Goal: Task Accomplishment & Management: Manage account settings

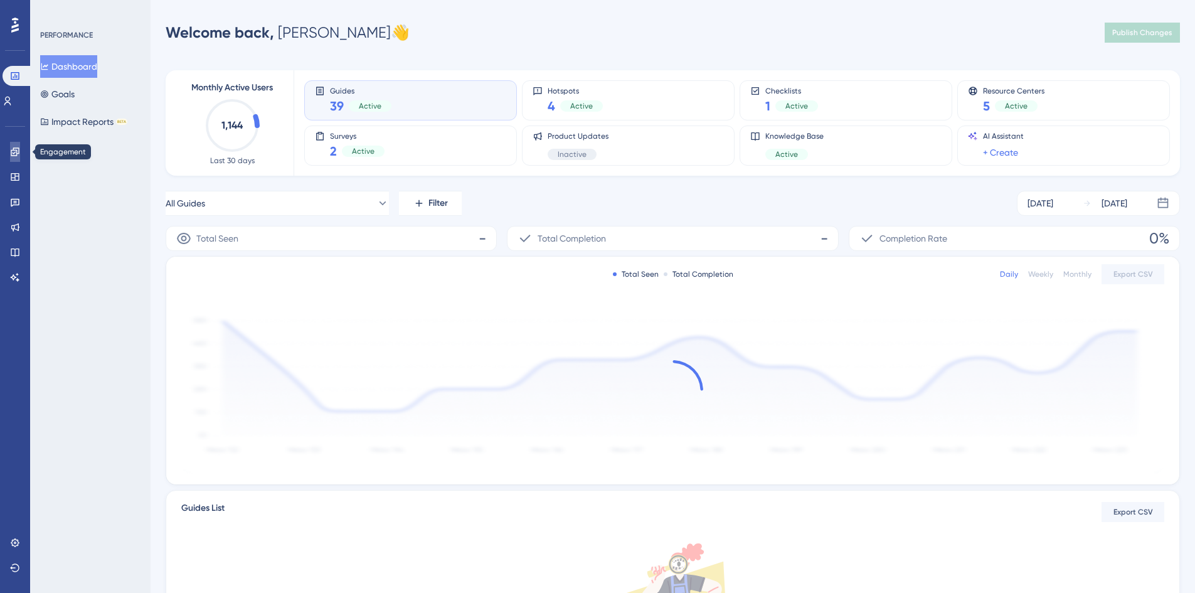
click at [15, 153] on icon at bounding box center [15, 152] width 10 height 10
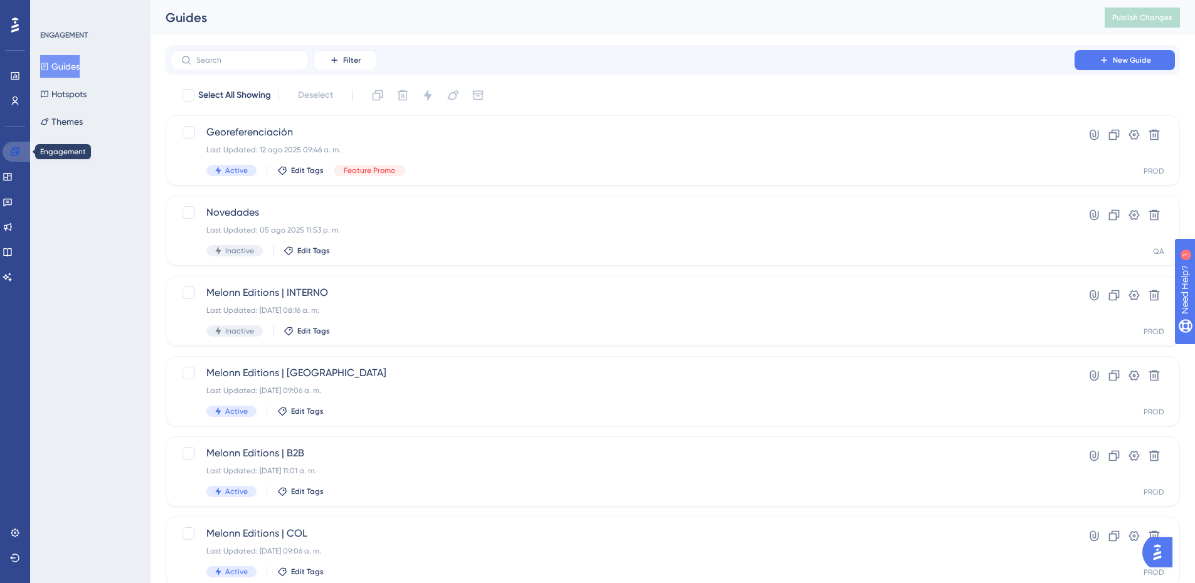
click at [15, 153] on icon at bounding box center [15, 152] width 10 height 10
click at [11, 173] on icon at bounding box center [7, 177] width 8 height 8
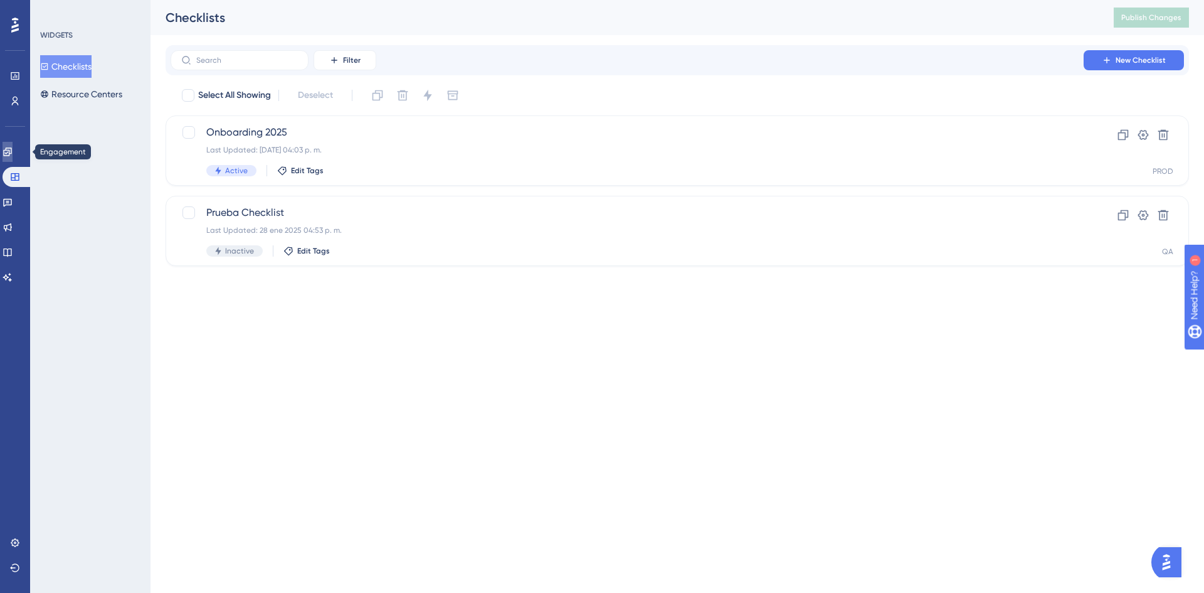
click at [11, 150] on icon at bounding box center [7, 151] width 8 height 8
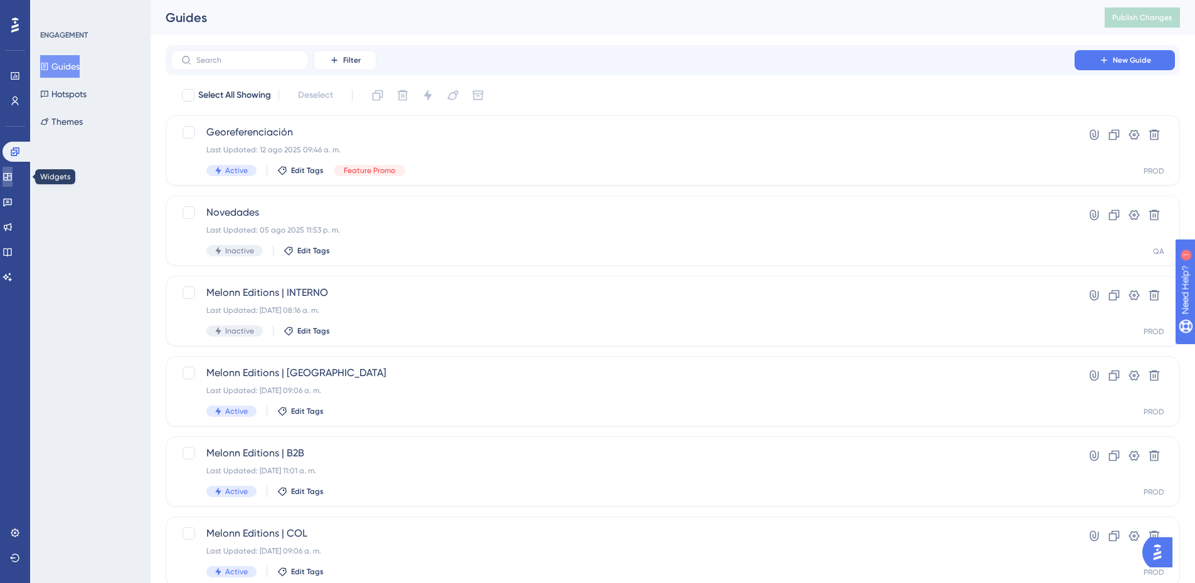
click at [13, 174] on icon at bounding box center [8, 177] width 10 height 10
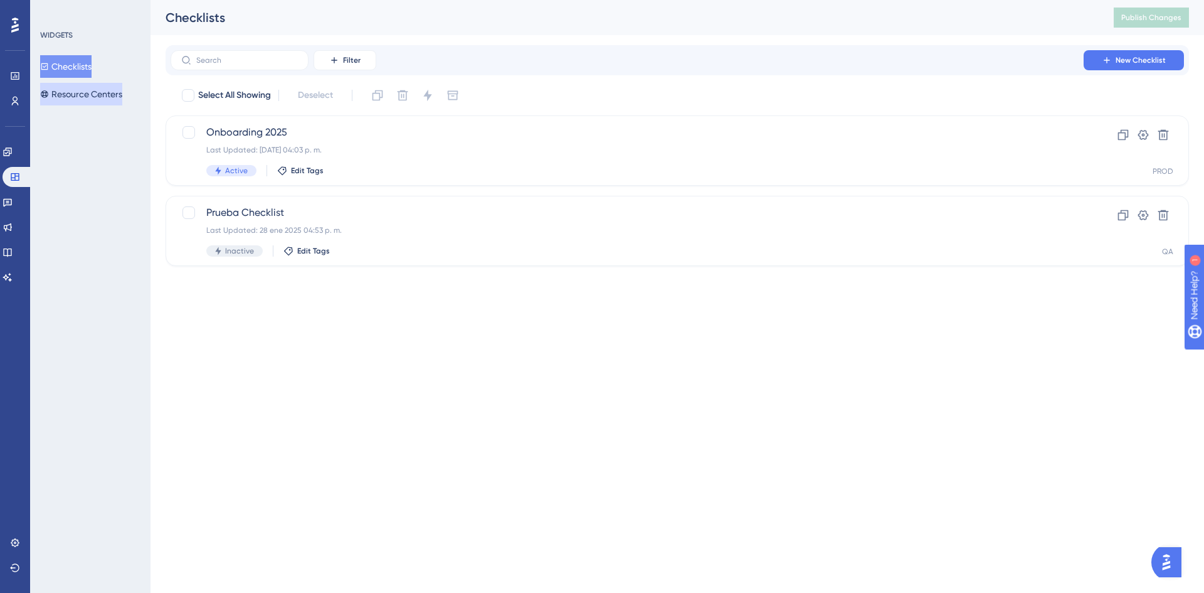
click at [119, 97] on button "Resource Centers" at bounding box center [81, 94] width 82 height 23
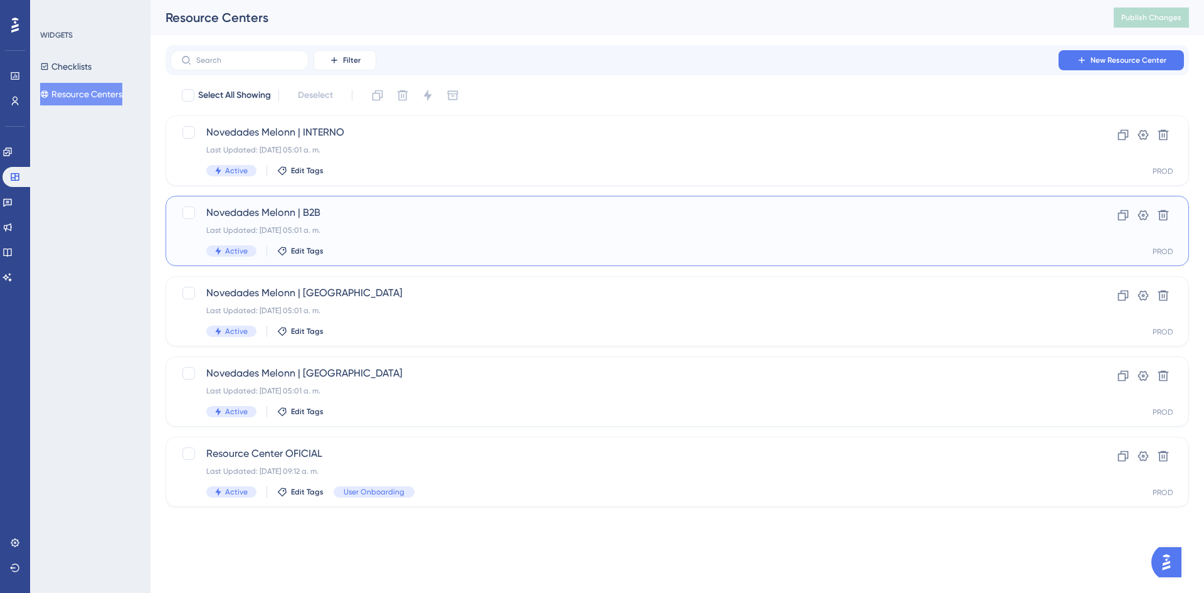
click at [517, 252] on div "Active Edit Tags" at bounding box center [627, 250] width 842 height 11
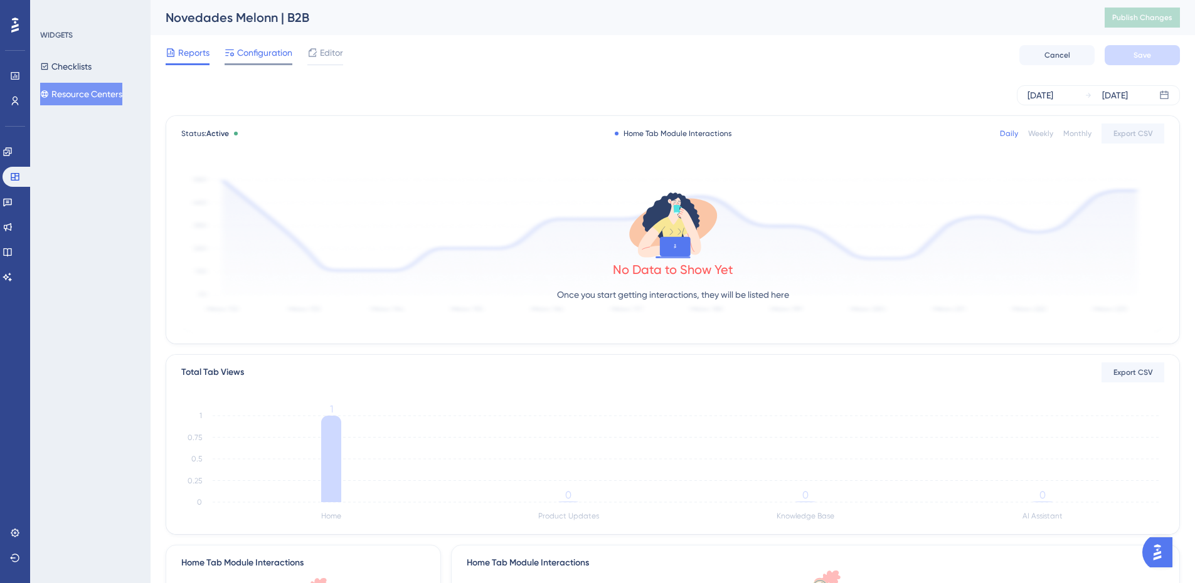
click at [263, 53] on span "Configuration" at bounding box center [264, 52] width 55 height 15
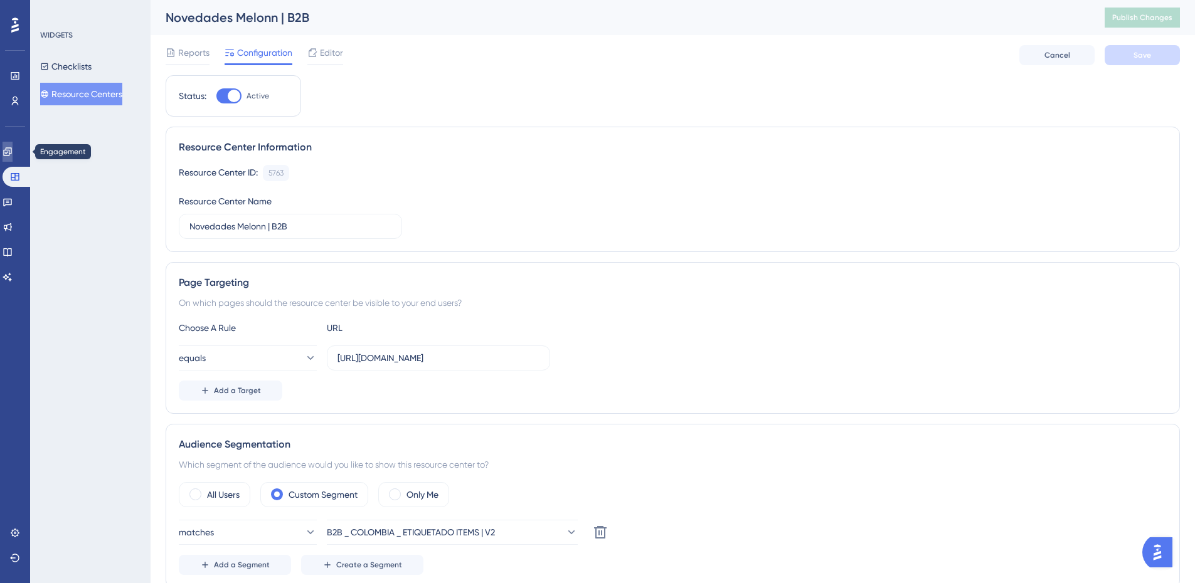
click at [13, 151] on link at bounding box center [8, 152] width 10 height 20
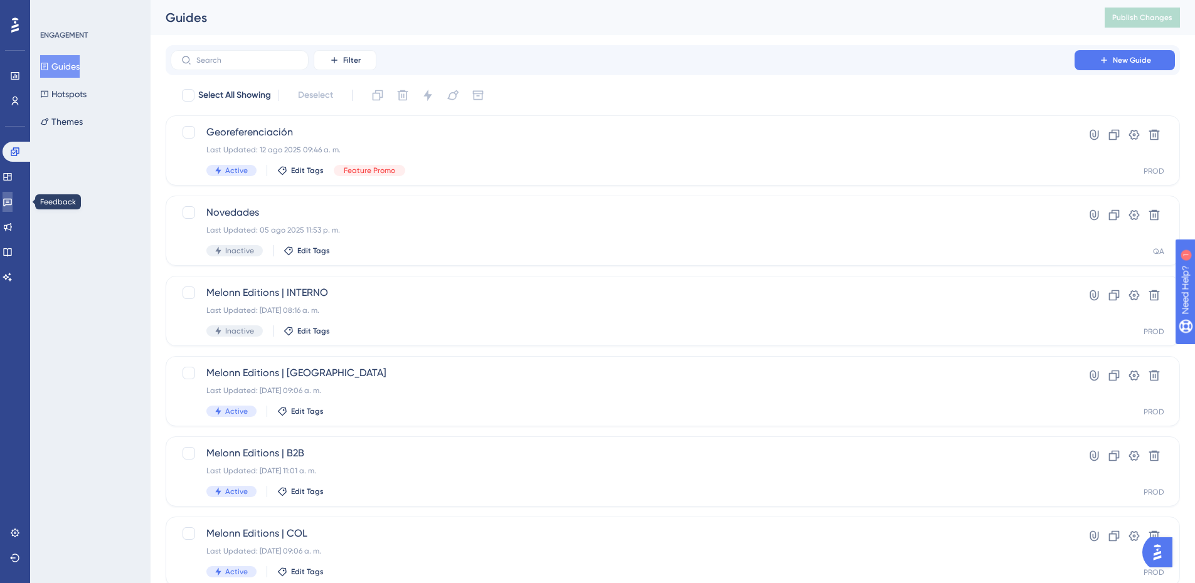
click at [11, 204] on icon at bounding box center [7, 203] width 9 height 8
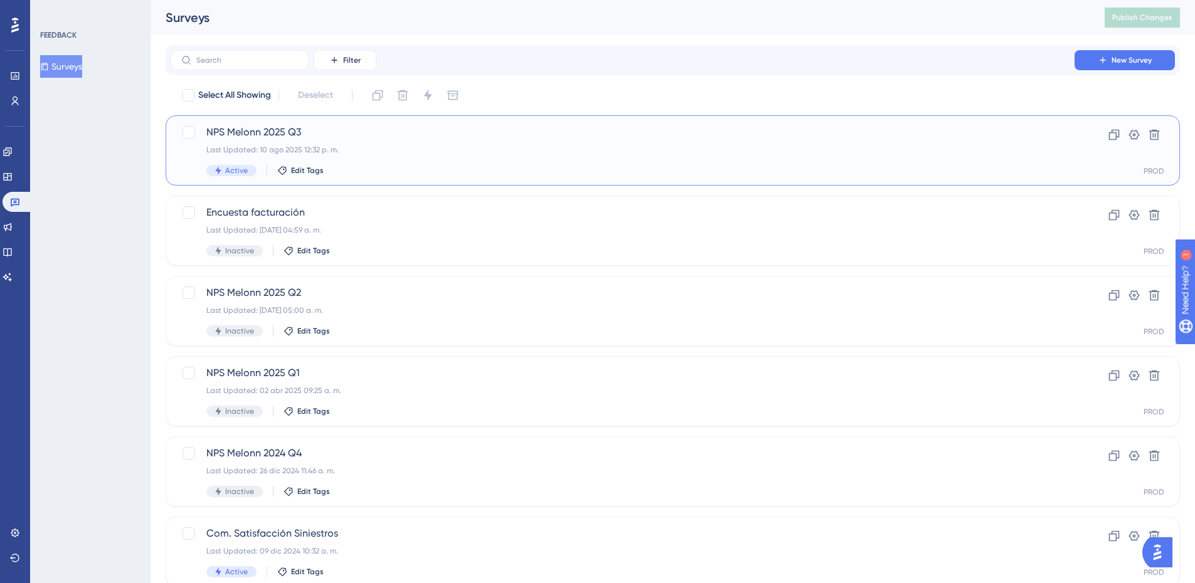
click at [425, 167] on div "Active Edit Tags" at bounding box center [622, 170] width 832 height 11
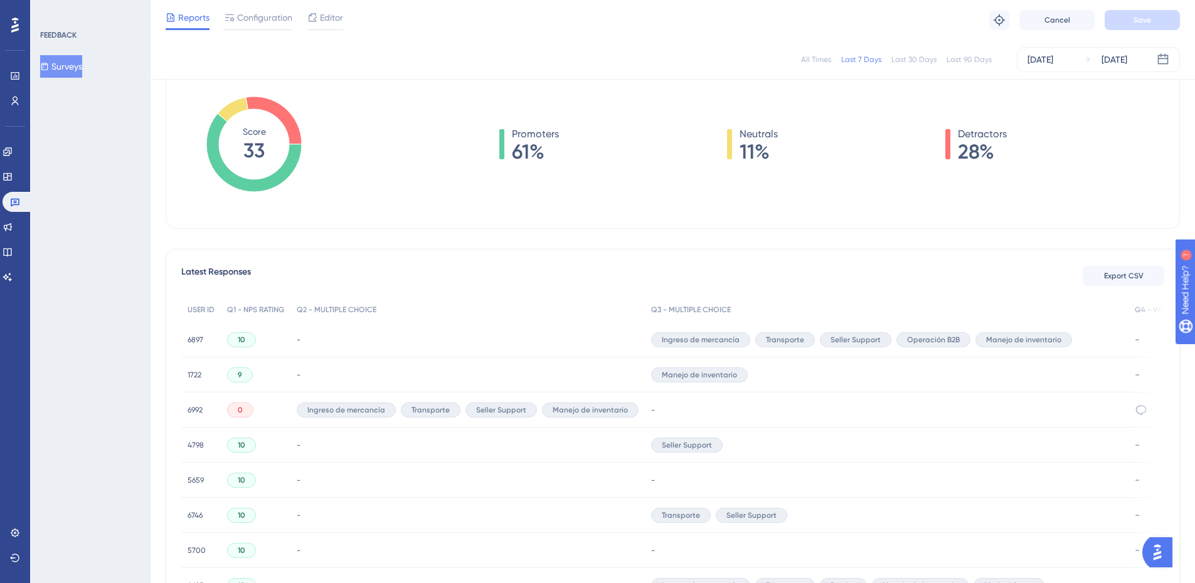
scroll to position [192, 0]
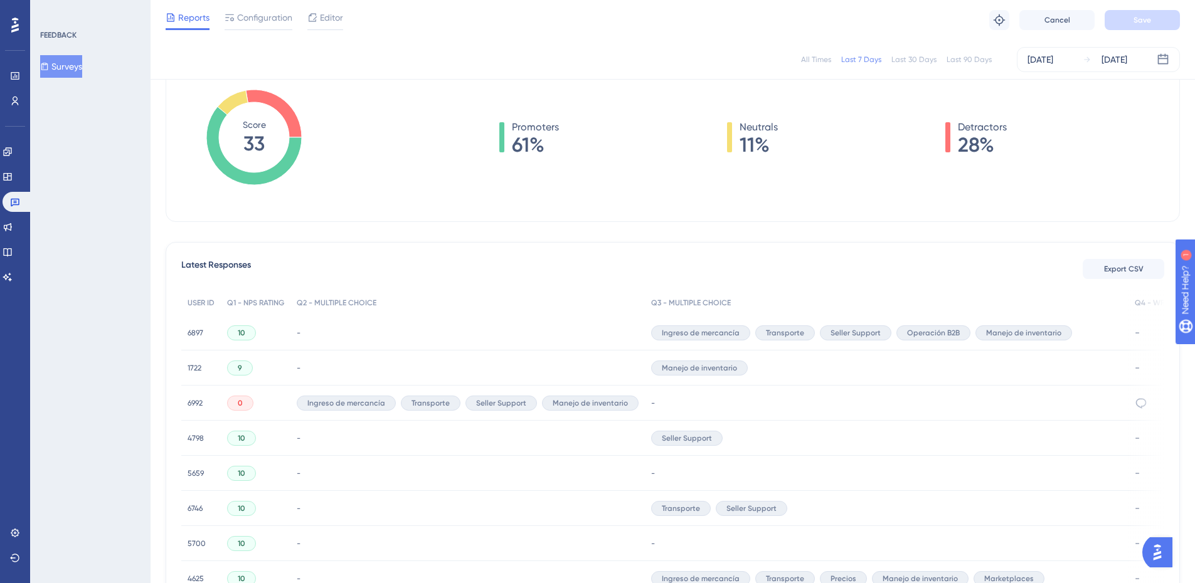
drag, startPoint x: 1202, startPoint y: 164, endPoint x: 86, endPoint y: 11, distance: 1126.8
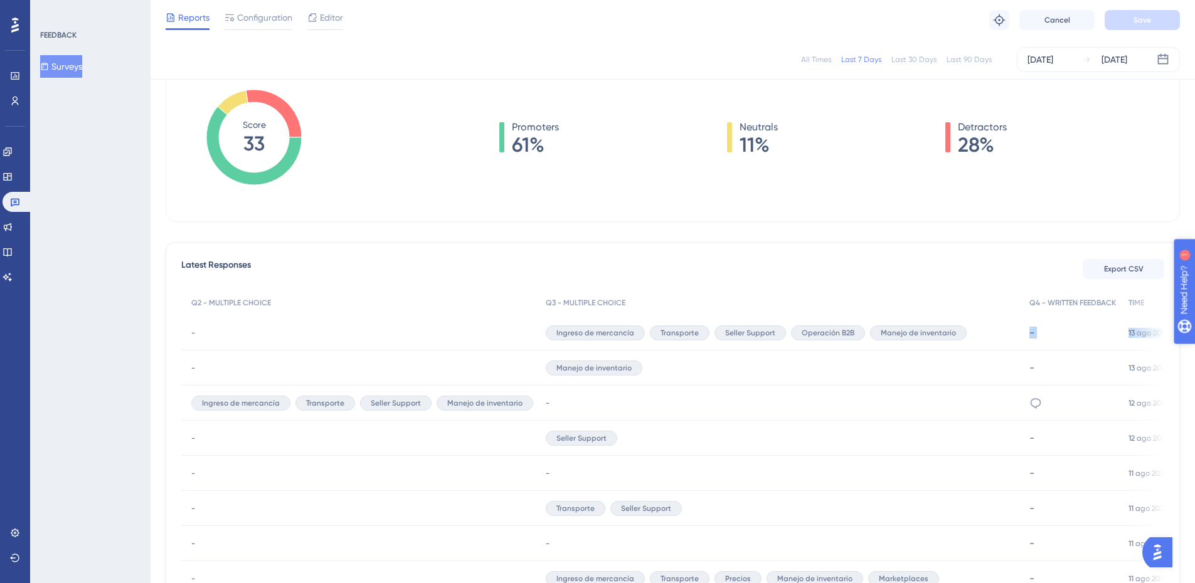
scroll to position [0, 166]
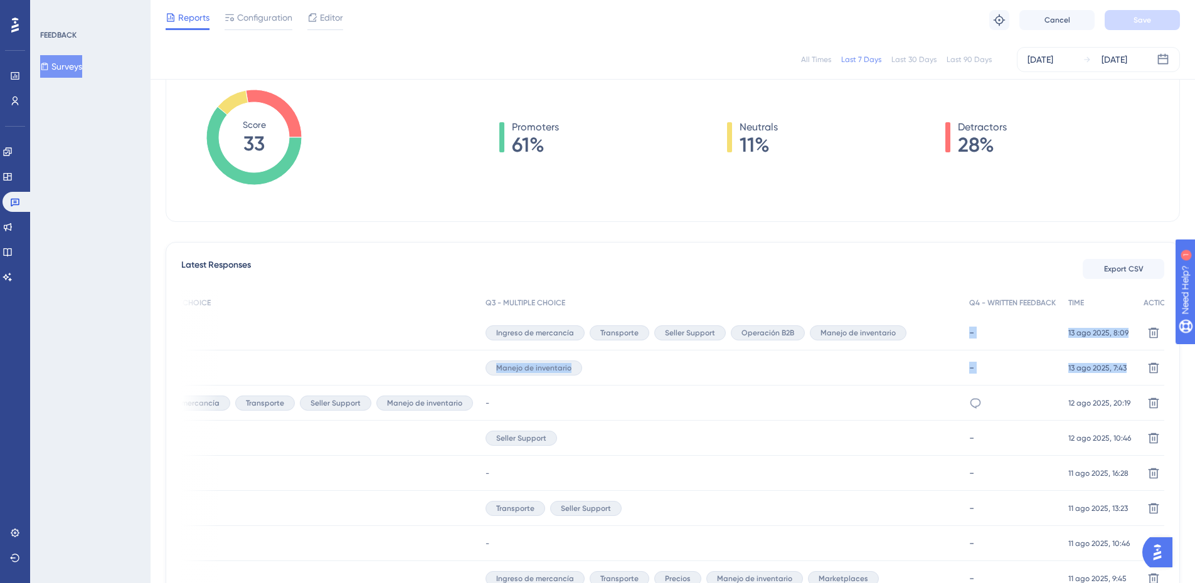
drag, startPoint x: 1076, startPoint y: 332, endPoint x: 1120, endPoint y: 370, distance: 57.8
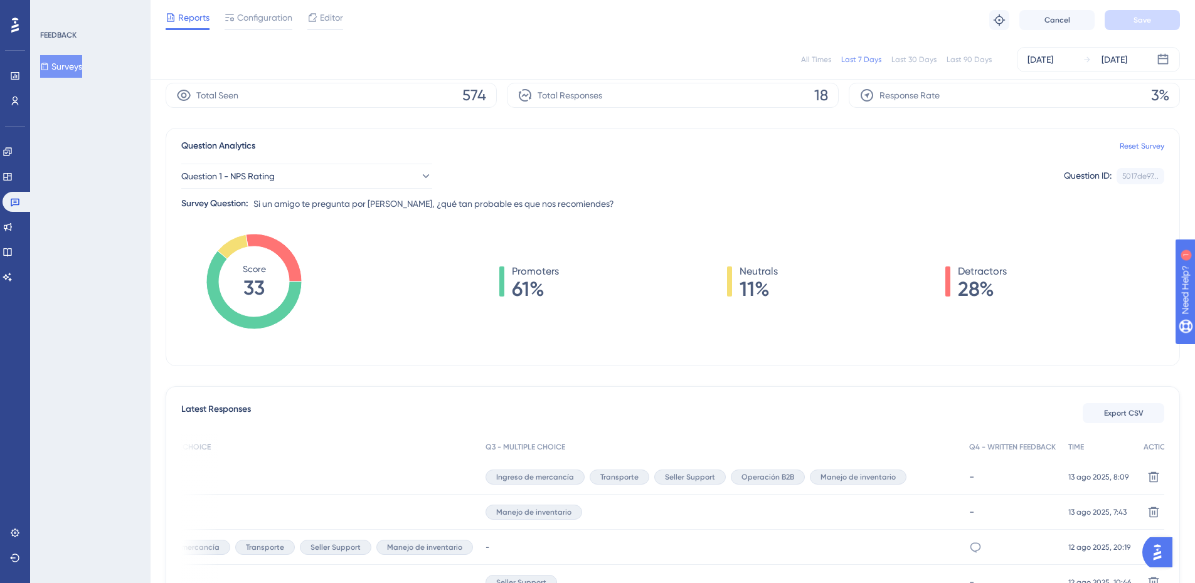
scroll to position [48, 0]
click at [12, 29] on icon at bounding box center [15, 25] width 8 height 16
